Goal: Ask a question: Seek information or help from site administrators or community

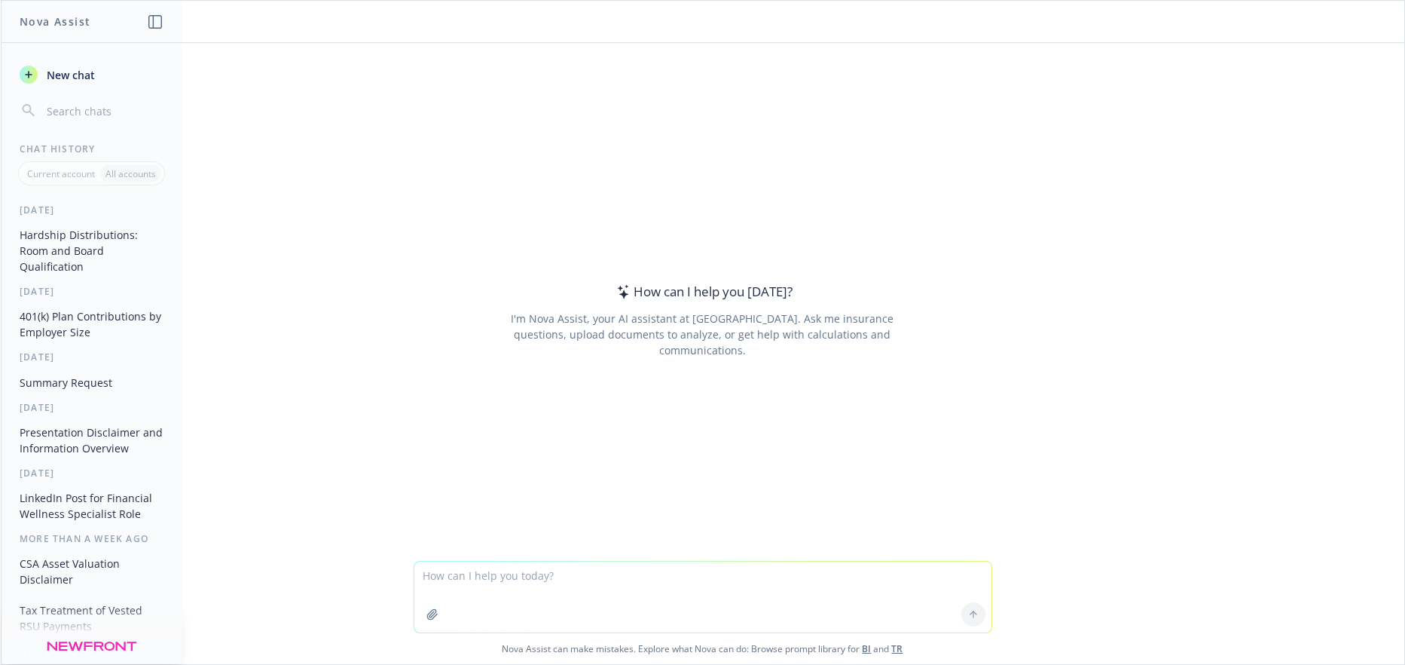
click at [438, 573] on textarea at bounding box center [702, 596] width 577 height 71
type textarea "Why are profit sharing contributions called non-elective contributions?"
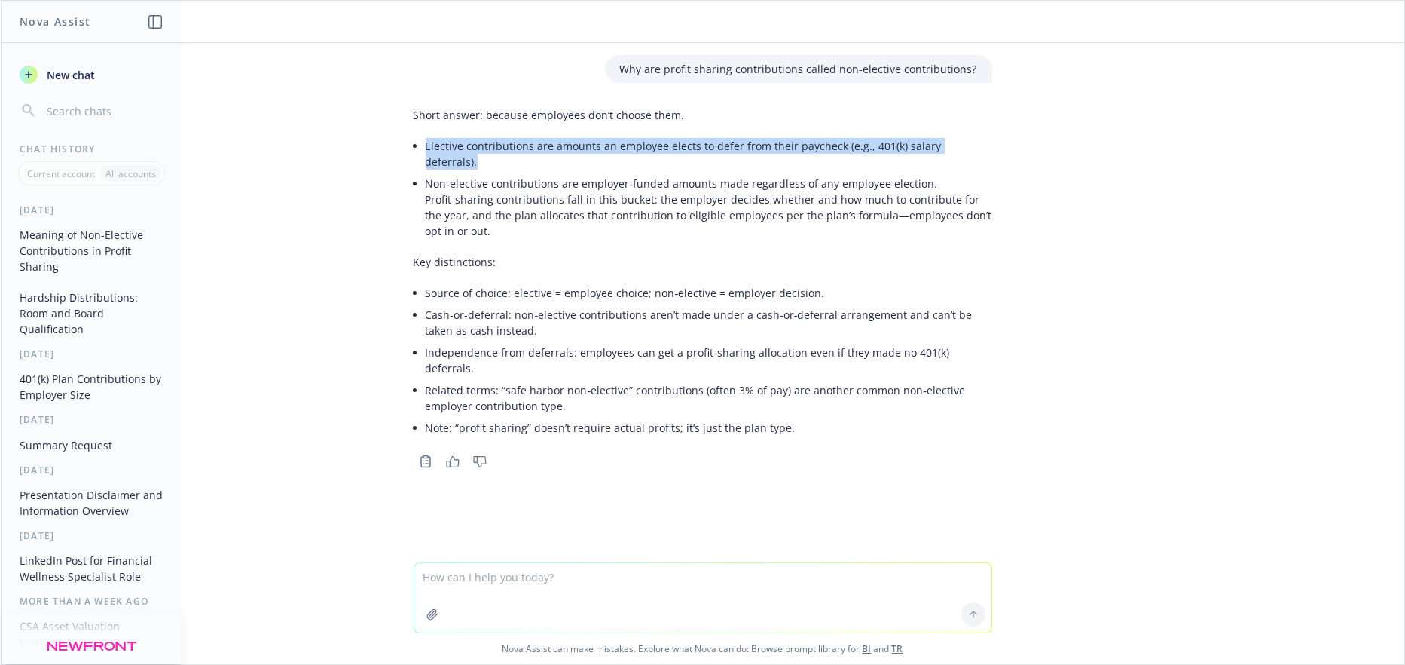
drag, startPoint x: 420, startPoint y: 143, endPoint x: 985, endPoint y: 145, distance: 564.3
click at [985, 145] on li "Elective contributions are amounts an employee elects to defer from their paych…" at bounding box center [709, 154] width 567 height 38
copy li "Elective contributions are amounts an employee elects to defer from their paych…"
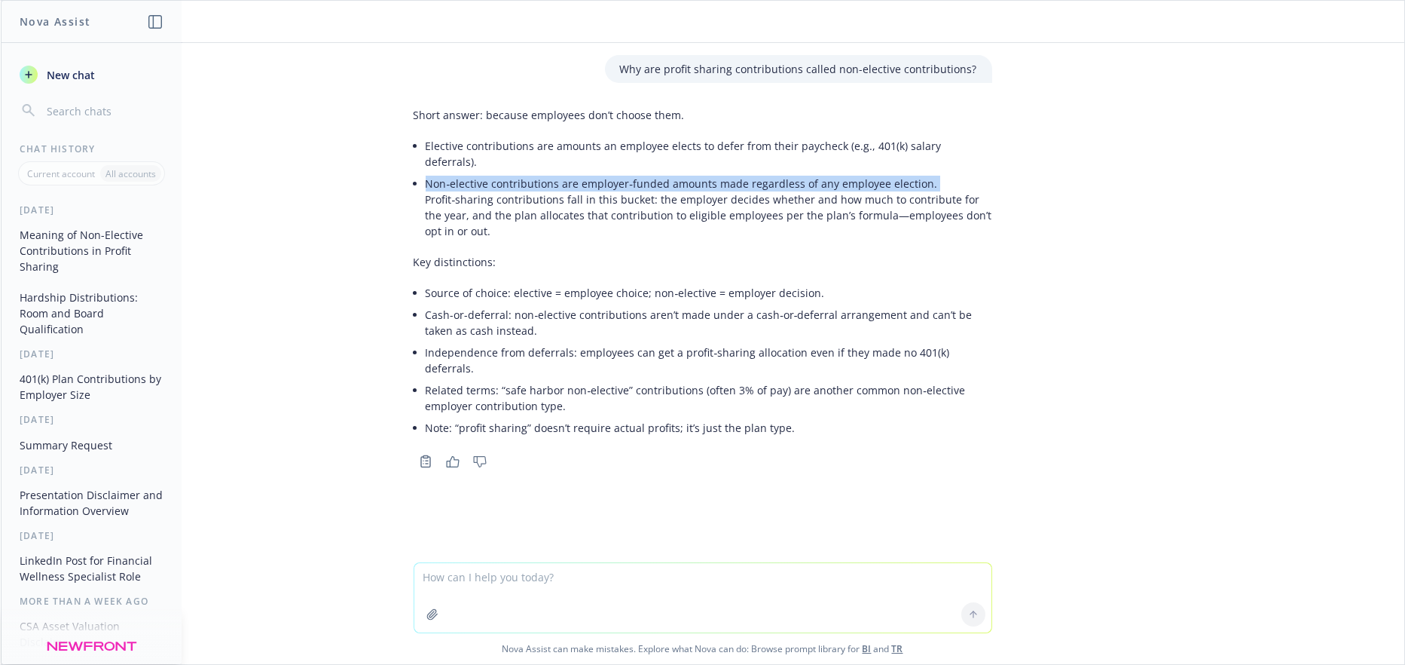
drag, startPoint x: 420, startPoint y: 163, endPoint x: 918, endPoint y: 167, distance: 498.0
click at [918, 173] on li "Non‑elective contributions are employer‑funded amounts made regardless of any e…" at bounding box center [709, 207] width 567 height 69
copy li "Non‑elective contributions are employer‑funded amounts made regardless of any e…"
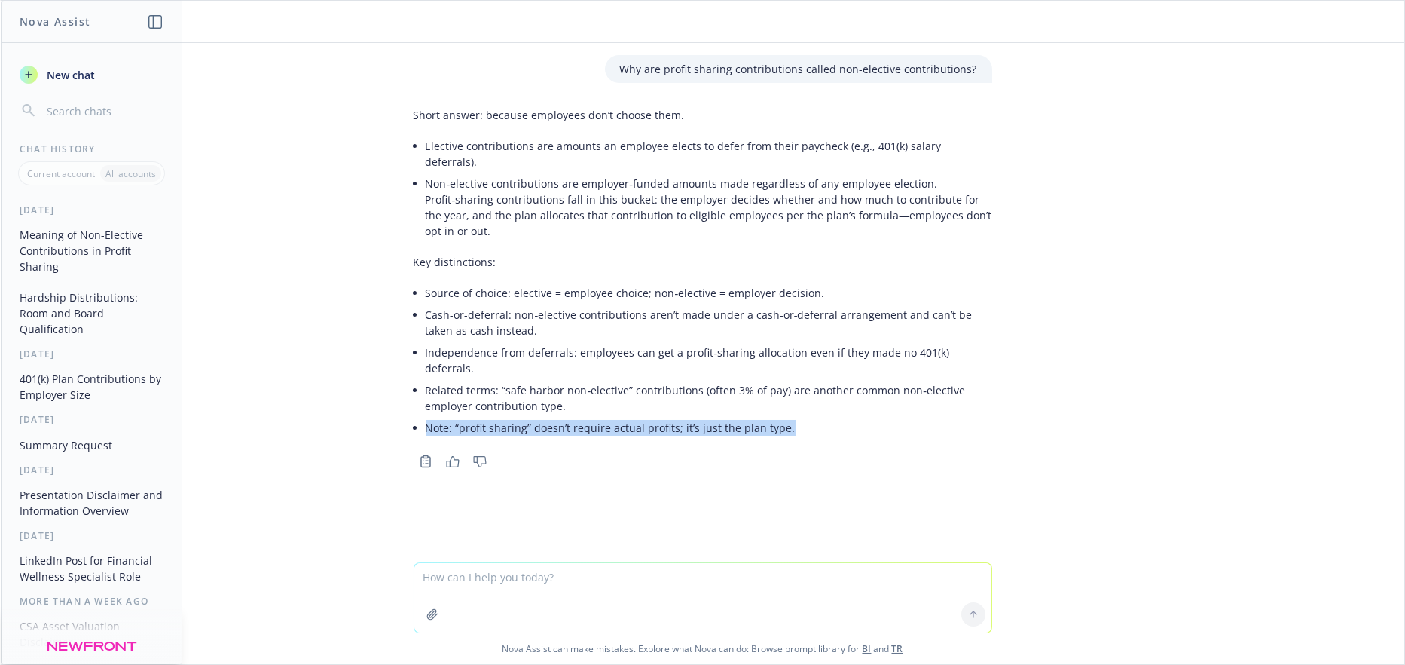
drag, startPoint x: 421, startPoint y: 378, endPoint x: 783, endPoint y: 383, distance: 361.7
click at [783, 417] on li "Note: “profit sharing” doesn’t require actual profits; it’s just the plan type." at bounding box center [709, 428] width 567 height 22
copy li "Note: “profit sharing” doesn’t require actual profits; it’s just the plan type."
